Goal: Check status: Check status

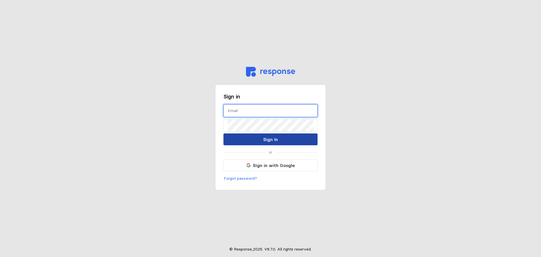
type input "[EMAIL_ADDRESS][DOMAIN_NAME]"
click at [231, 136] on button "Sign In" at bounding box center [271, 139] width 94 height 12
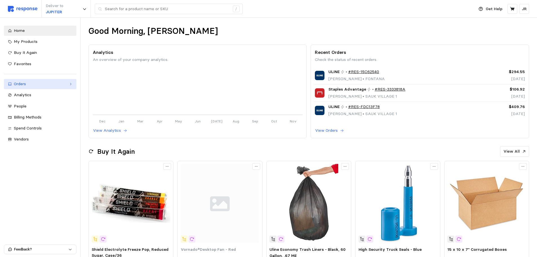
click at [48, 84] on div "Orders" at bounding box center [40, 84] width 53 height 6
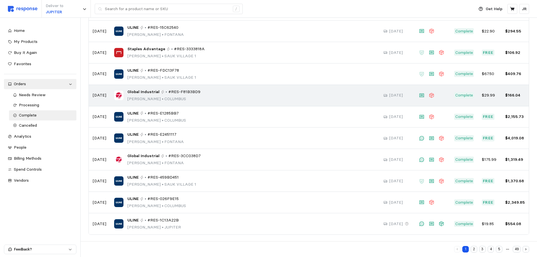
scroll to position [59, 0]
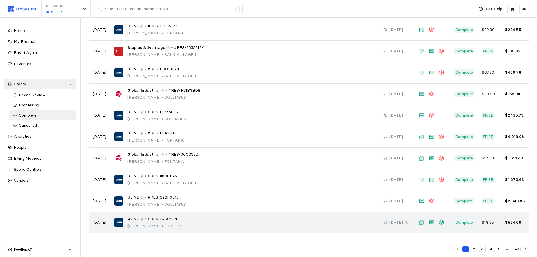
click at [169, 219] on span "#RES-1C13A22B" at bounding box center [162, 219] width 31 height 6
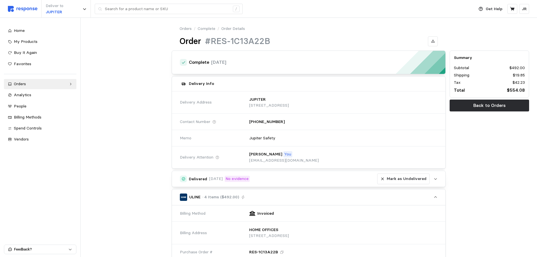
click at [435, 179] on icon "button" at bounding box center [435, 178] width 3 height 1
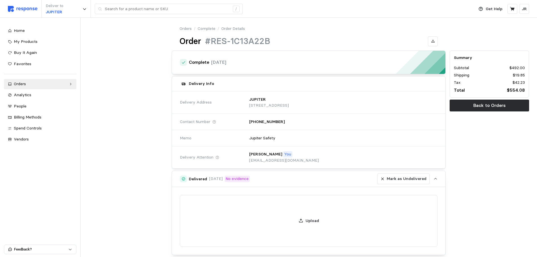
click at [435, 179] on icon "button" at bounding box center [435, 179] width 4 height 4
